Goal: Communication & Community: Answer question/provide support

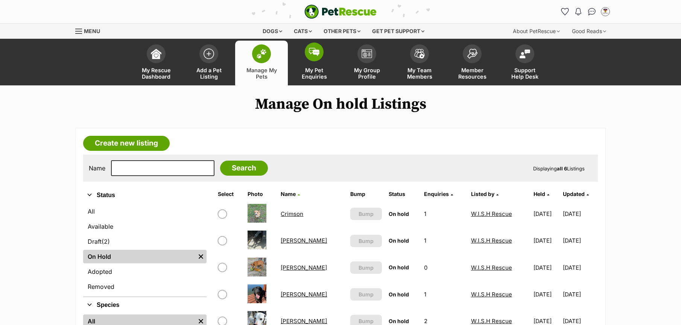
scroll to position [47, 0]
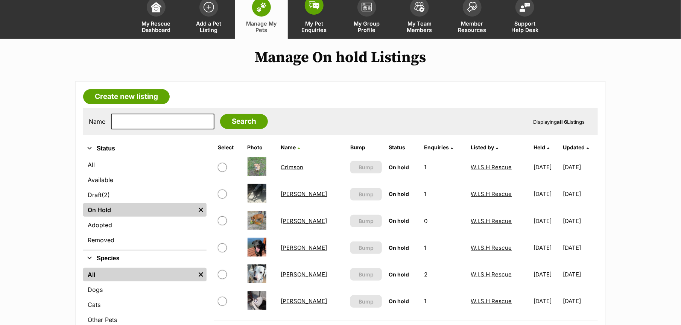
click at [323, 29] on span "My Pet Enquiries" at bounding box center [314, 26] width 34 height 13
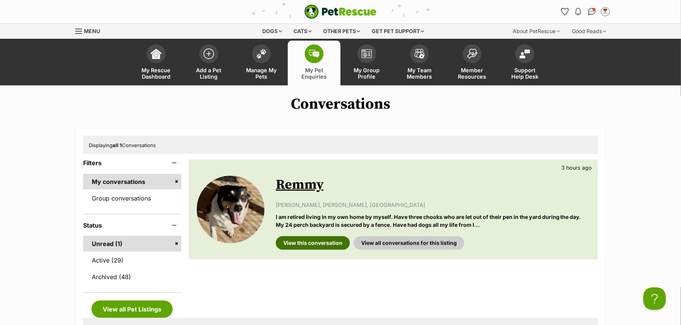
click at [304, 239] on link "View this conversation" at bounding box center [313, 243] width 74 height 14
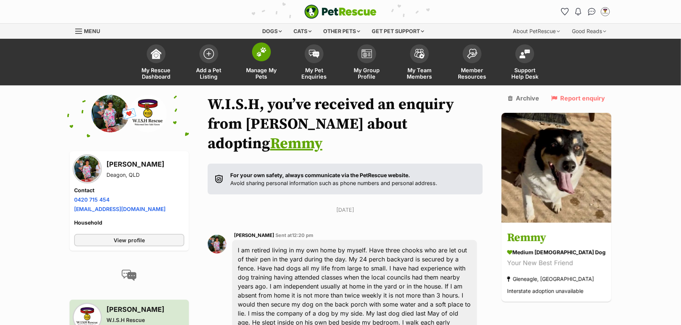
click at [259, 64] on link "Manage My Pets" at bounding box center [261, 63] width 53 height 45
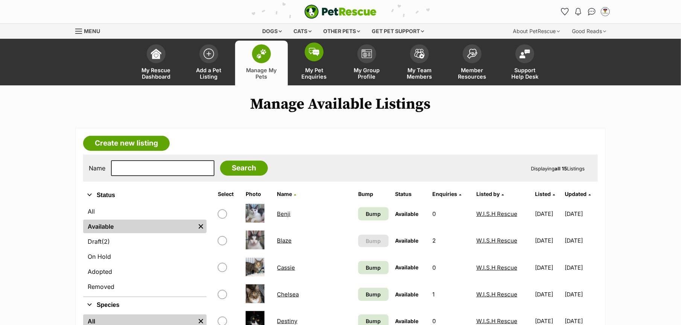
click at [316, 71] on span "My Pet Enquiries" at bounding box center [314, 73] width 34 height 13
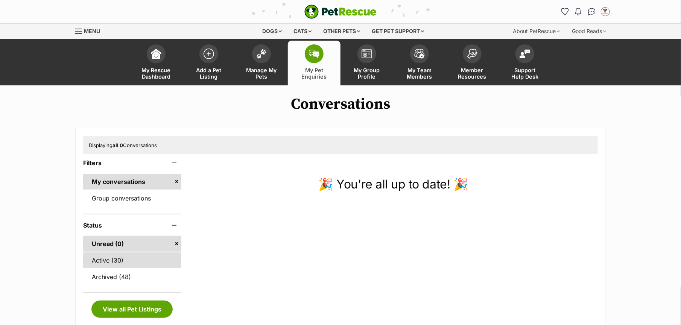
click at [114, 258] on link "Active (30)" at bounding box center [132, 261] width 98 height 16
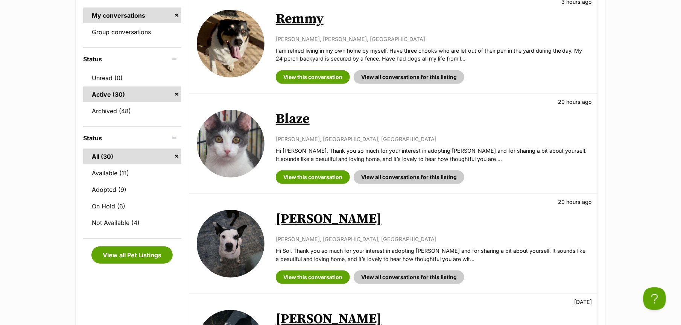
scroll to position [188, 0]
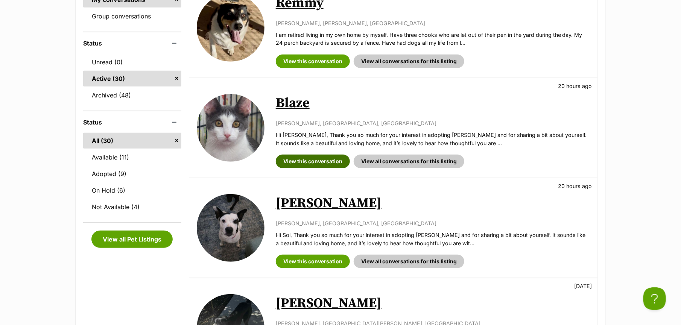
click at [307, 156] on link "View this conversation" at bounding box center [313, 162] width 74 height 14
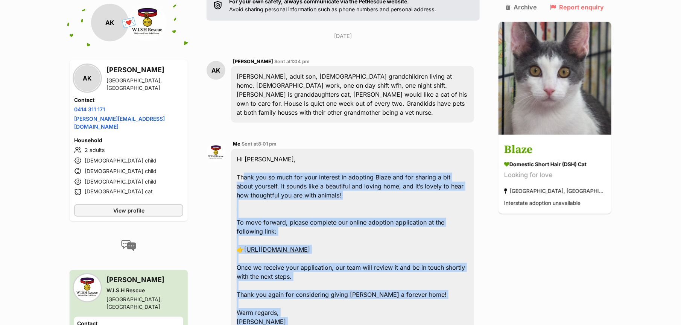
scroll to position [127, 0]
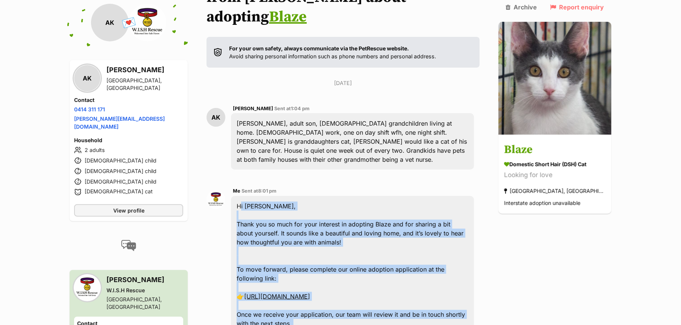
drag, startPoint x: 323, startPoint y: 187, endPoint x: 242, endPoint y: 175, distance: 82.2
click at [242, 196] on div "Hi [PERSON_NAME], Thank you so much for your interest in adopting [PERSON_NAME]…" at bounding box center [352, 301] width 243 height 210
copy div "Hi [PERSON_NAME], Thank you so much for your interest in adopting Blaze and for…"
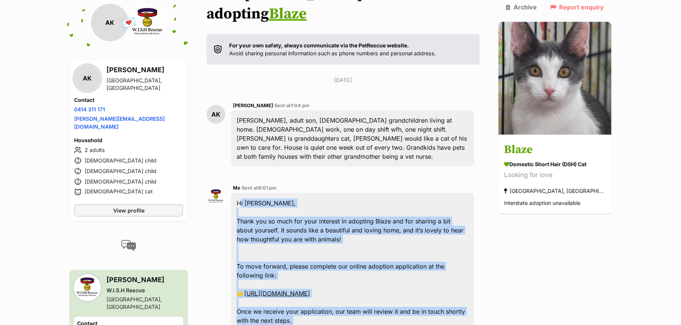
scroll to position [0, 0]
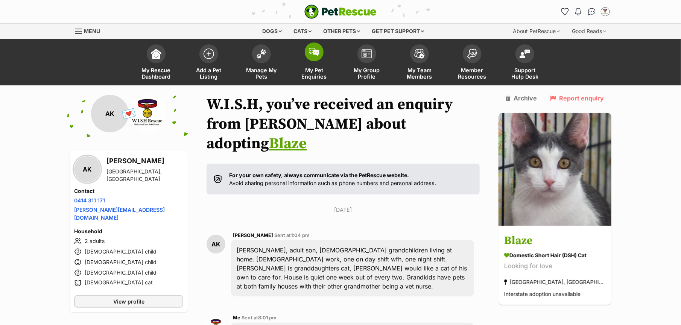
click at [311, 72] on span "My Pet Enquiries" at bounding box center [314, 73] width 34 height 13
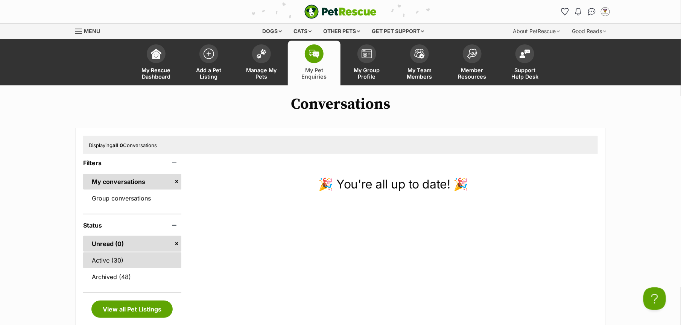
click at [120, 263] on link "Active (30)" at bounding box center [132, 261] width 98 height 16
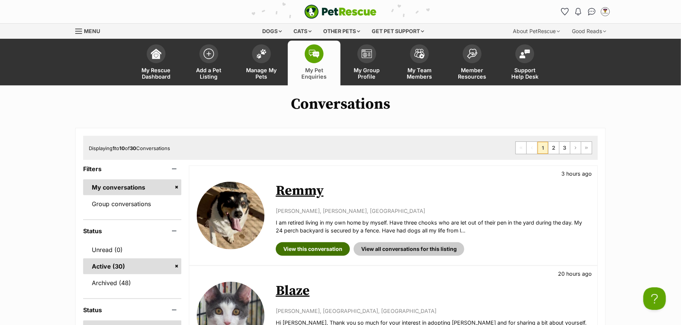
click at [321, 250] on link "View this conversation" at bounding box center [313, 249] width 74 height 14
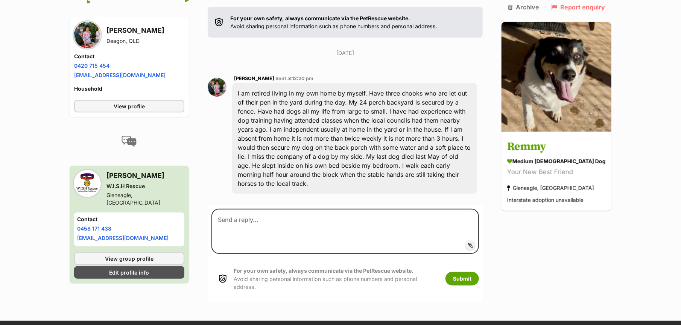
scroll to position [226, 0]
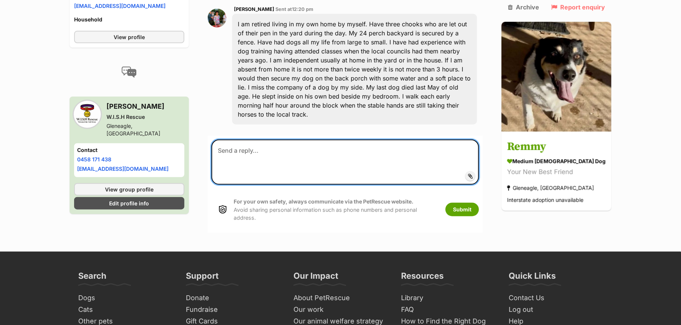
paste textarea "Hi Amanda, Thank you so much for your interest in adopting Blaze and for sharin…"
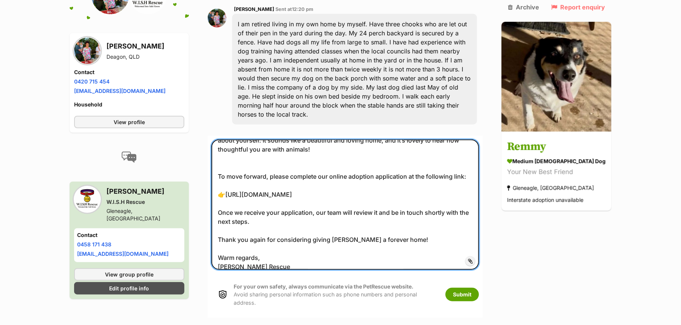
scroll to position [0, 0]
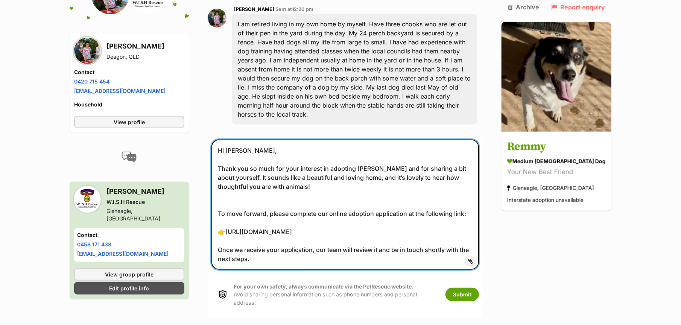
click at [255, 140] on textarea "Hi Amanda, Thank you so much for your interest in adopting Blaze and for sharin…" at bounding box center [346, 205] width 268 height 130
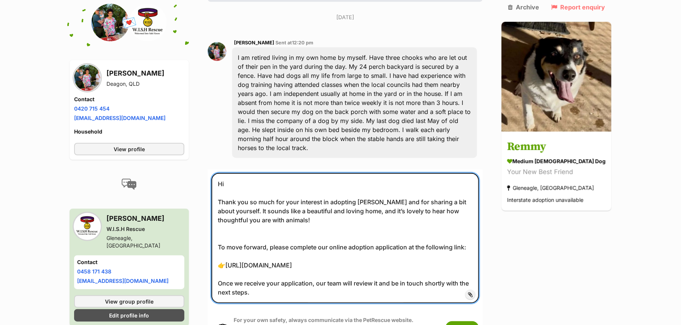
scroll to position [180, 0]
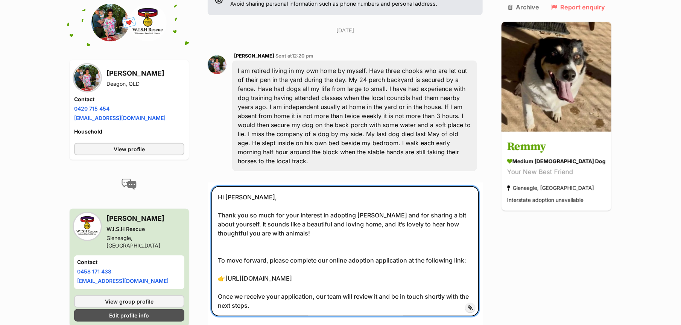
click at [376, 187] on textarea "Hi Mary, Thank you so much for your interest in adopting Blaze and for sharing …" at bounding box center [346, 251] width 268 height 130
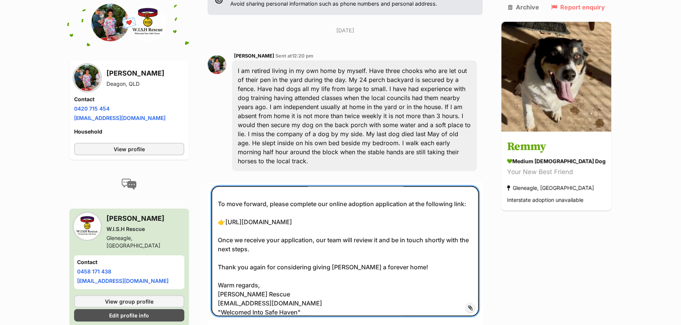
scroll to position [34, 0]
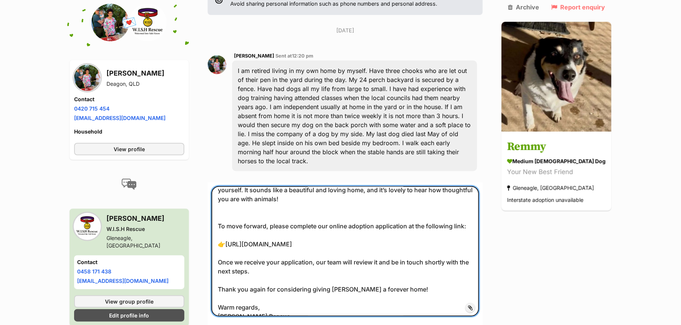
click at [353, 271] on textarea "Hi Mary, Thank you so much for your interest in adopting Remmy and for sharing …" at bounding box center [346, 251] width 268 height 130
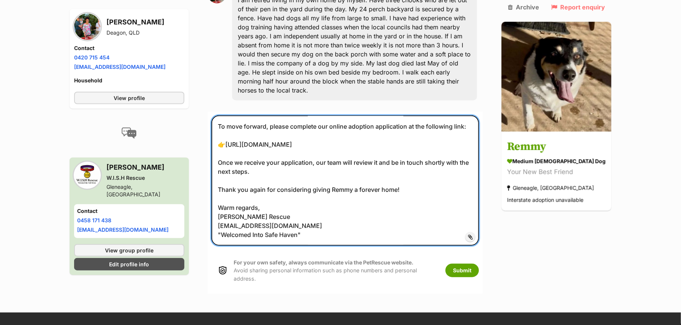
scroll to position [273, 0]
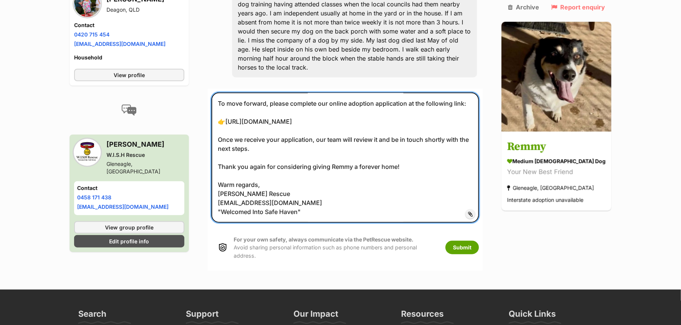
click at [246, 156] on textarea "Hi Mary, Thank you so much for your interest in adopting Remmy and for sharing …" at bounding box center [346, 158] width 268 height 130
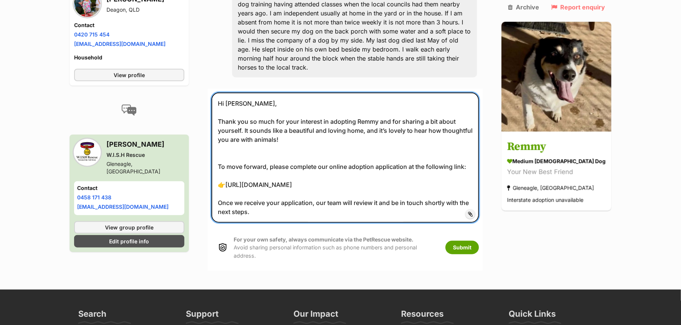
scroll to position [0, 0]
type textarea "Hi Mary, Thank you so much for your interest in adopting Remmy and for sharing …"
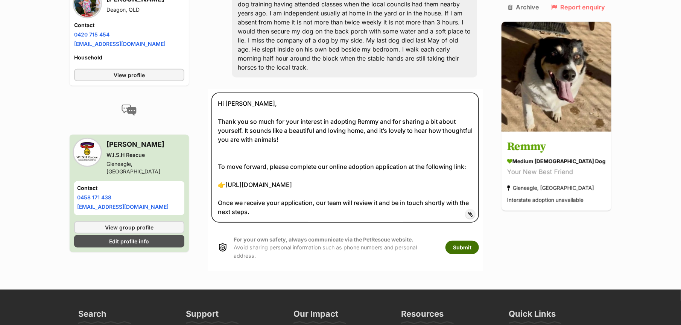
click at [479, 241] on button "Submit" at bounding box center [463, 248] width 34 height 14
